Goal: Transaction & Acquisition: Purchase product/service

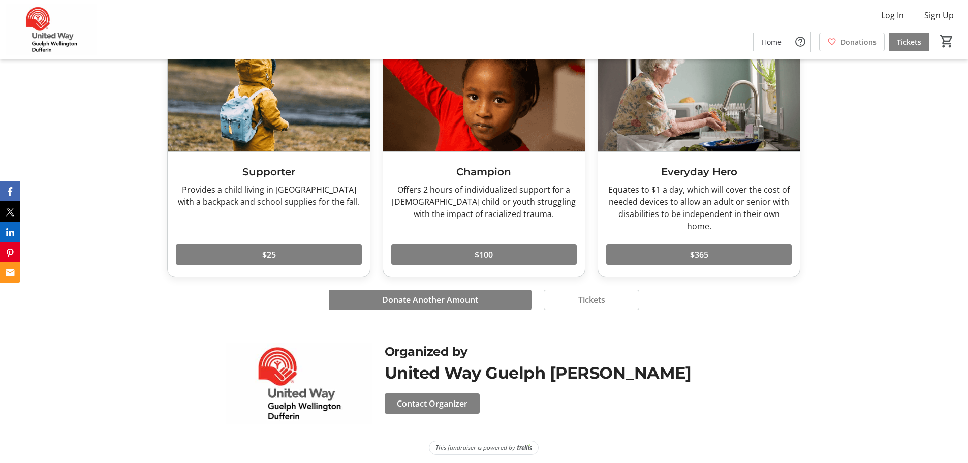
scroll to position [674, 0]
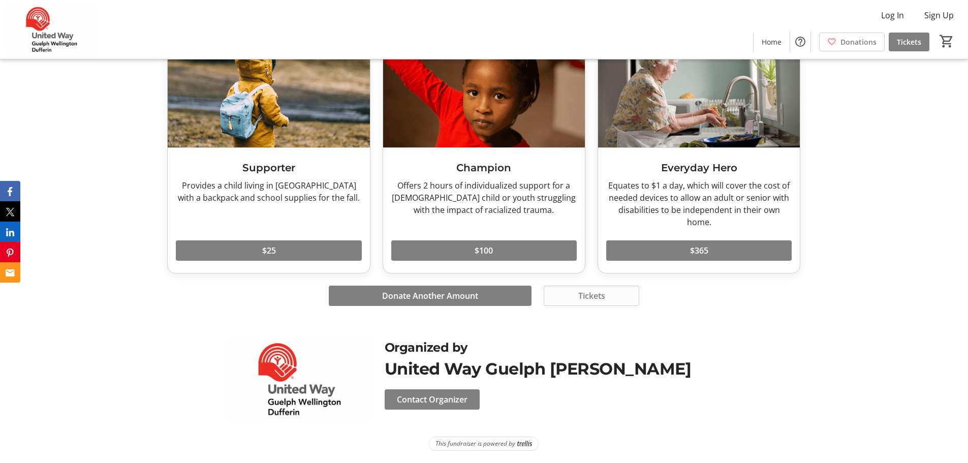
click at [579, 295] on span "Tickets" at bounding box center [591, 296] width 27 height 12
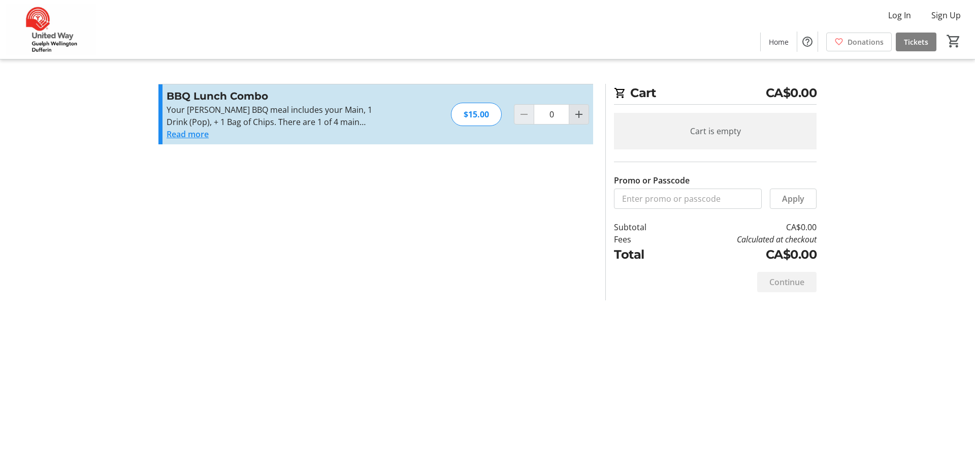
click at [581, 114] on mat-icon "Increment by one" at bounding box center [579, 114] width 12 height 12
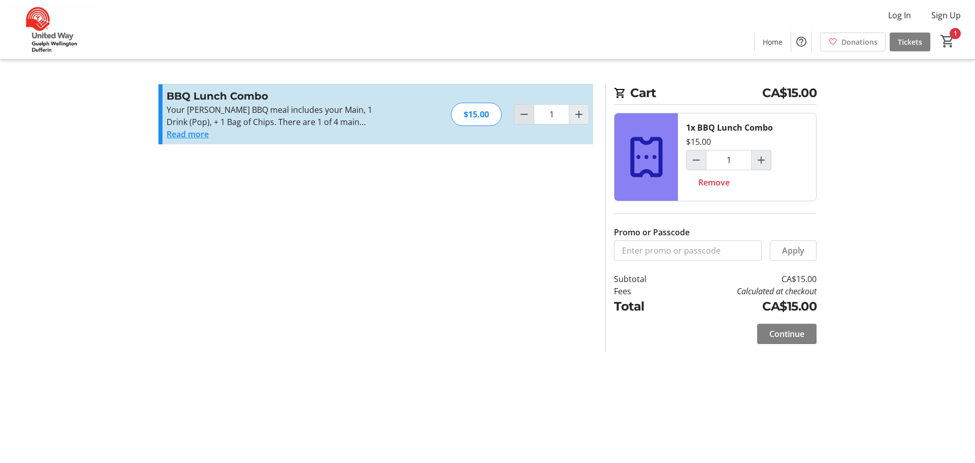
click at [528, 119] on mat-icon "Decrement by one" at bounding box center [524, 114] width 12 height 12
type input "0"
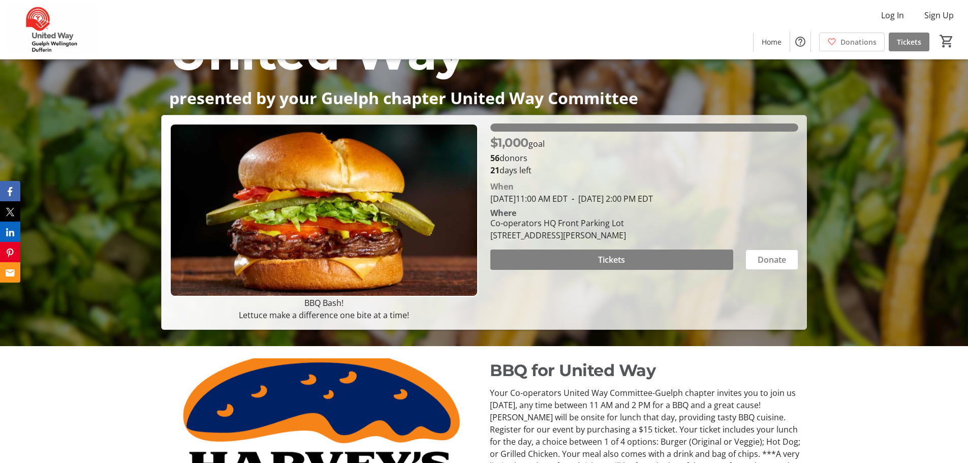
scroll to position [115, 0]
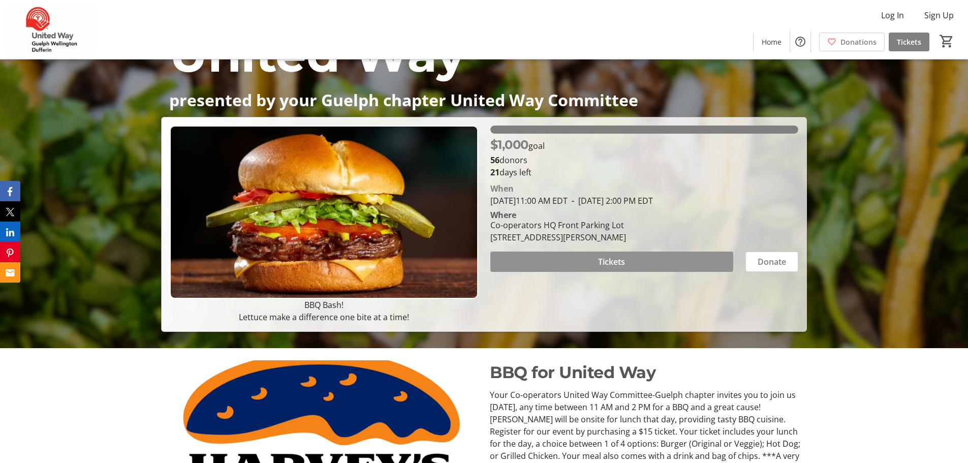
click at [607, 254] on span at bounding box center [611, 261] width 243 height 24
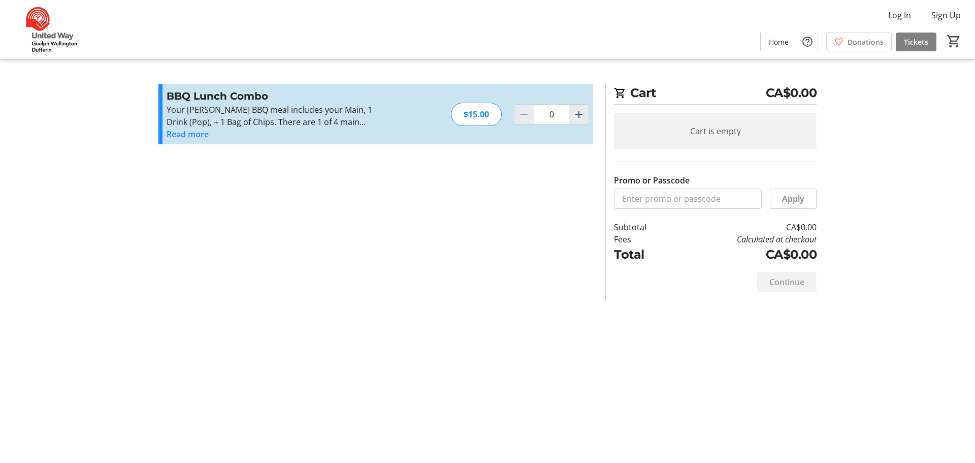
click at [372, 270] on section "Promo or Passcode Apply BBQ Lunch Combo Your [PERSON_NAME] BBQ meal includes yo…" at bounding box center [375, 192] width 447 height 216
click at [196, 135] on button "Read more" at bounding box center [188, 134] width 42 height 12
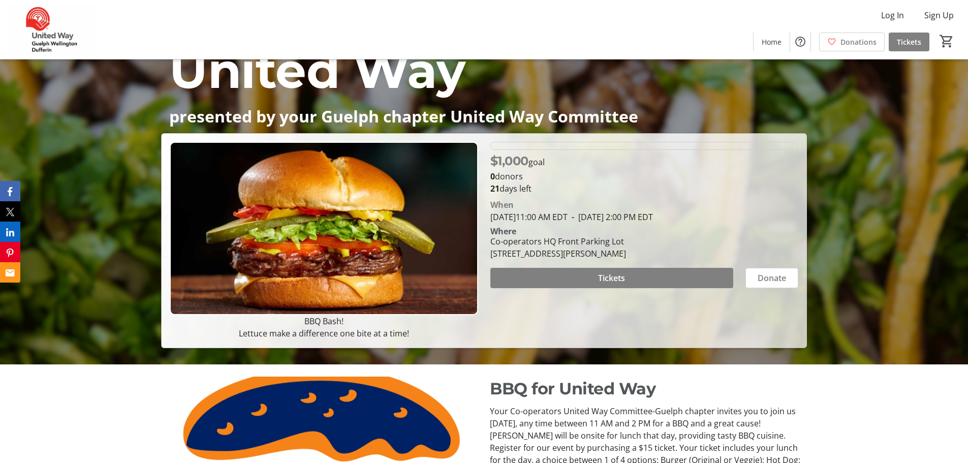
scroll to position [115, 0]
